Goal: Information Seeking & Learning: Check status

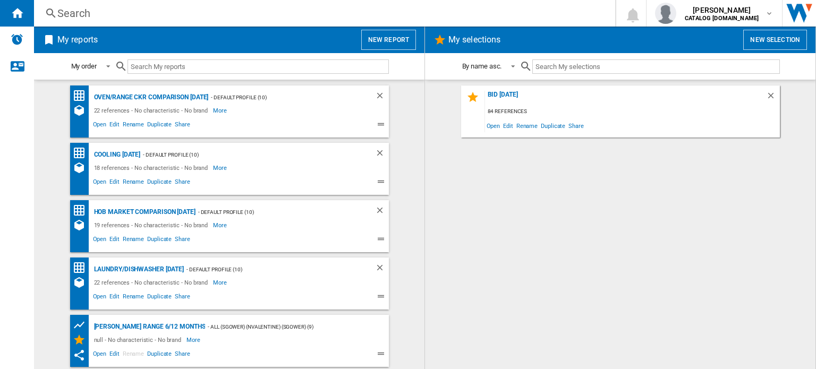
click at [104, 22] on div "Search Search 0 [PERSON_NAME] CATALOG [DOMAIN_NAME] CATALOG [DOMAIN_NAME] My se…" at bounding box center [425, 13] width 782 height 27
click at [104, 16] on div "Search" at bounding box center [322, 13] width 530 height 15
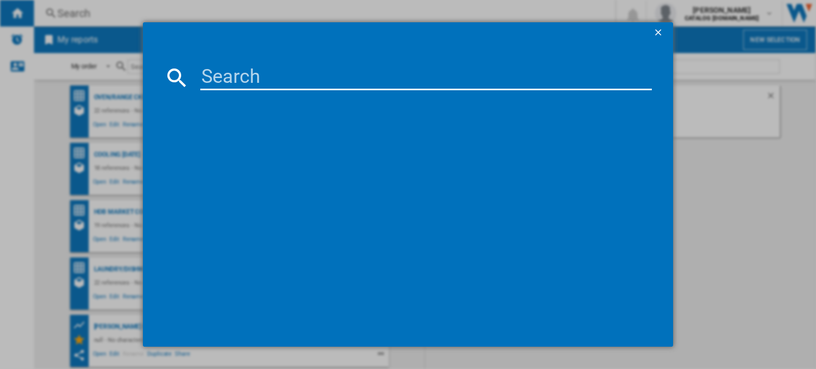
drag, startPoint x: 104, startPoint y: 16, endPoint x: 280, endPoint y: 63, distance: 182.1
click at [280, 62] on md-dialog-content at bounding box center [408, 196] width 530 height 304
paste input "BCFD4V73"
type input "BCFD4V73"
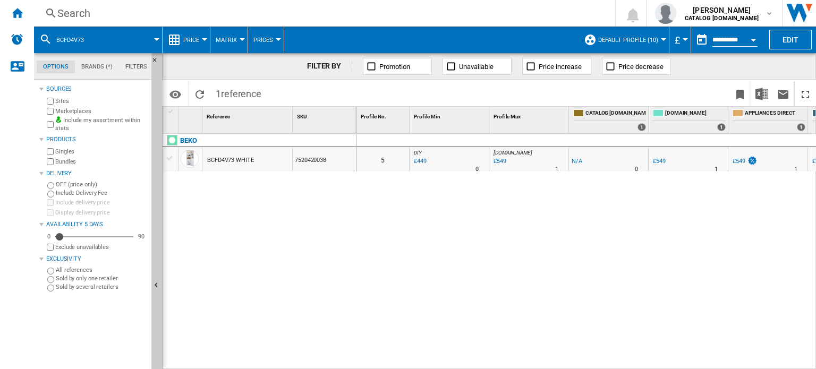
click at [754, 38] on button "Open calendar" at bounding box center [753, 38] width 19 height 19
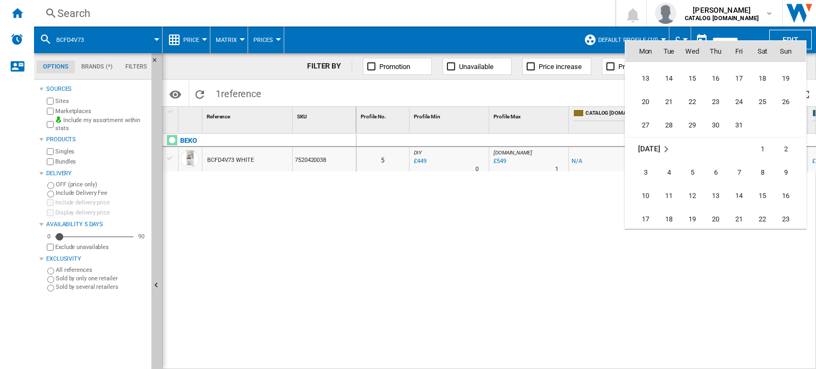
scroll to position [4007, 0]
click at [701, 221] on span "19" at bounding box center [692, 221] width 21 height 21
type input "**********"
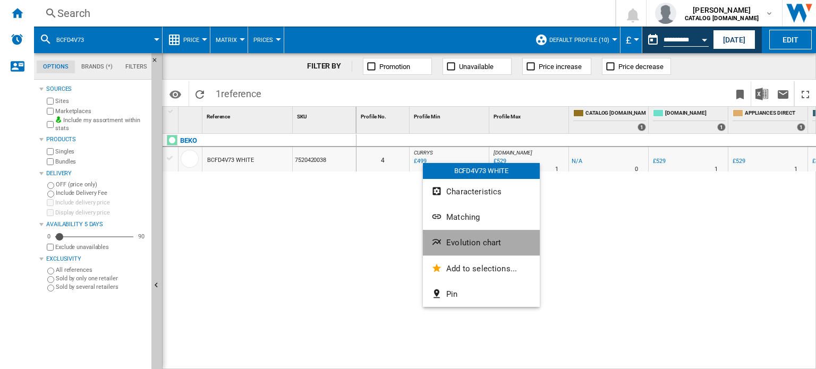
click at [468, 242] on span "Evolution chart" at bounding box center [473, 243] width 55 height 10
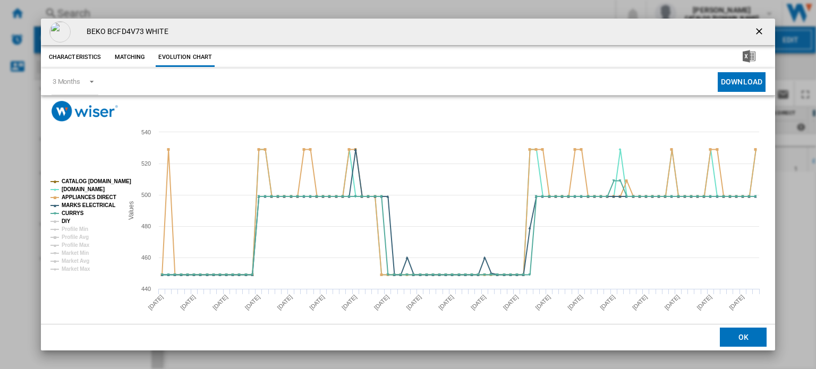
click at [66, 223] on tspan "DIY" at bounding box center [66, 221] width 9 height 6
